Goal: Check status: Check status

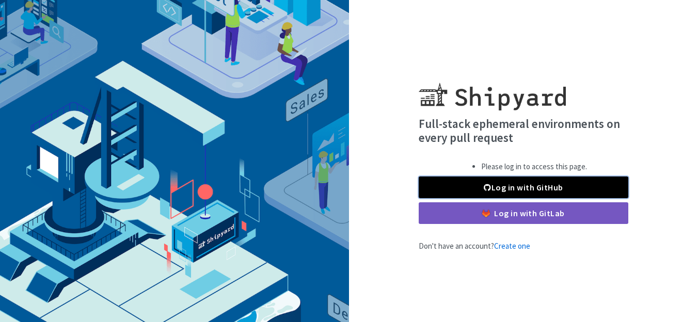
click at [482, 187] on link "Log in with GitHub" at bounding box center [524, 188] width 210 height 22
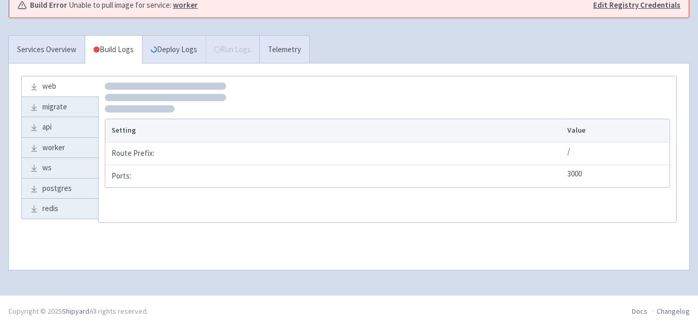
scroll to position [211, 0]
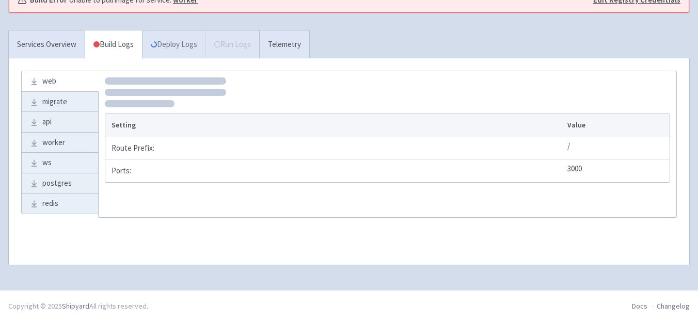
click at [174, 43] on link "Deploy Logs" at bounding box center [174, 44] width 64 height 28
